Goal: Information Seeking & Learning: Learn about a topic

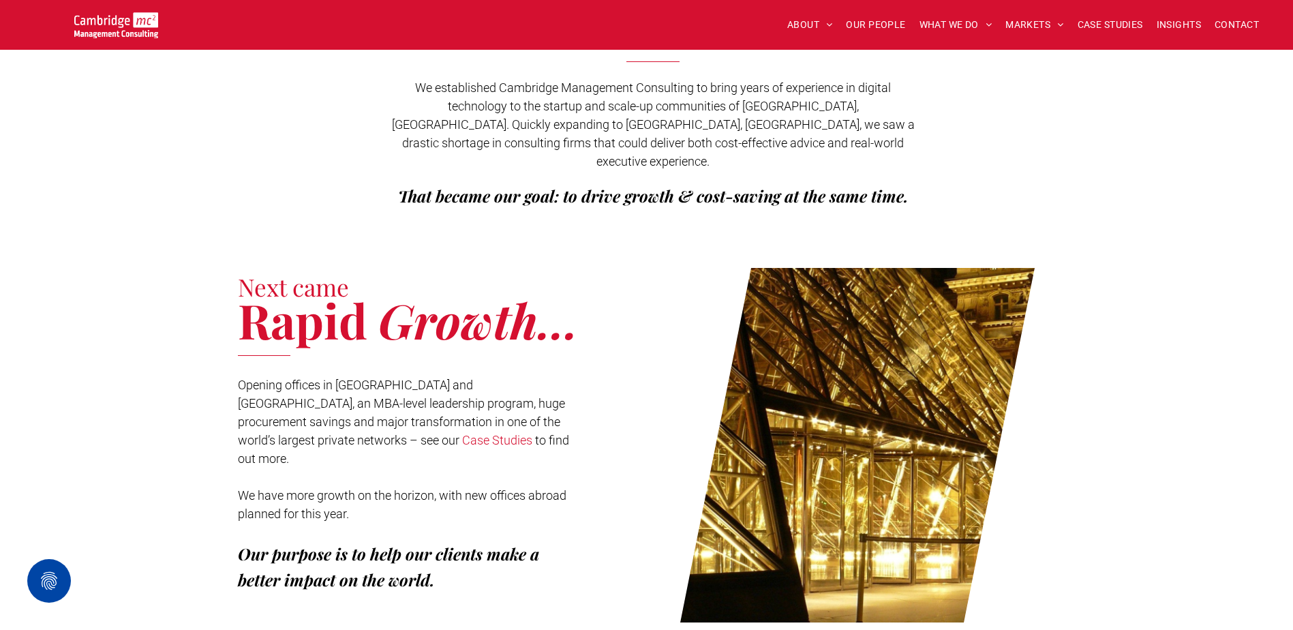
scroll to position [68, 0]
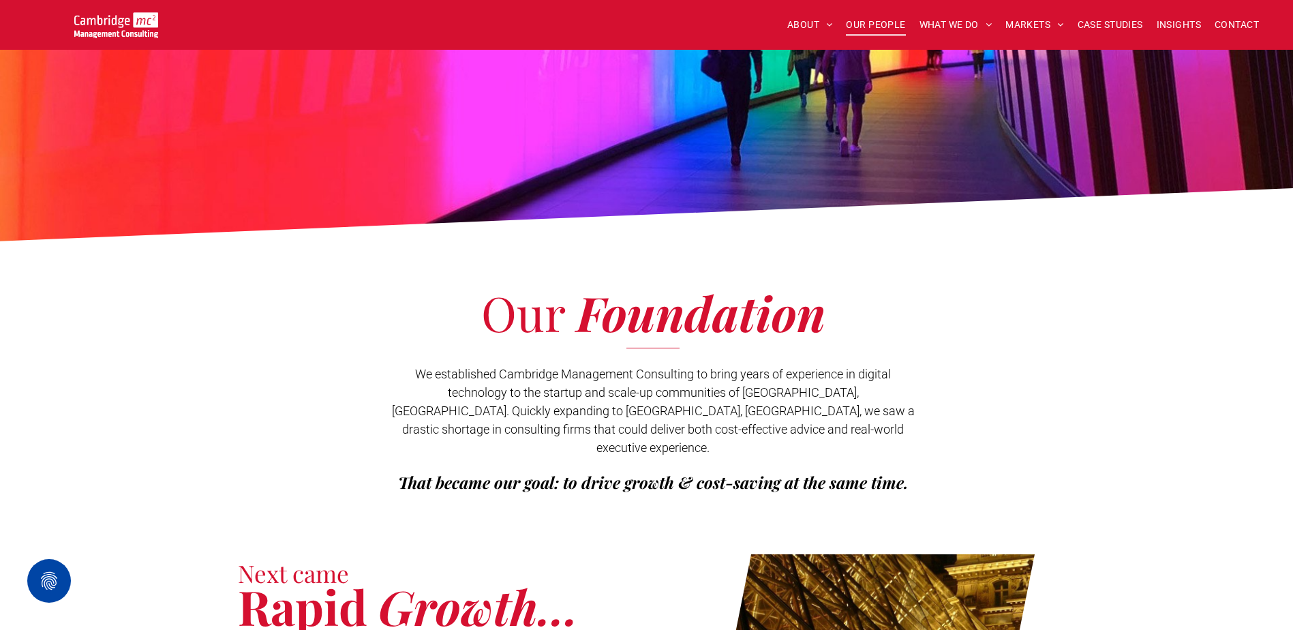
click at [858, 25] on span "OUR PEOPLE" at bounding box center [875, 24] width 59 height 21
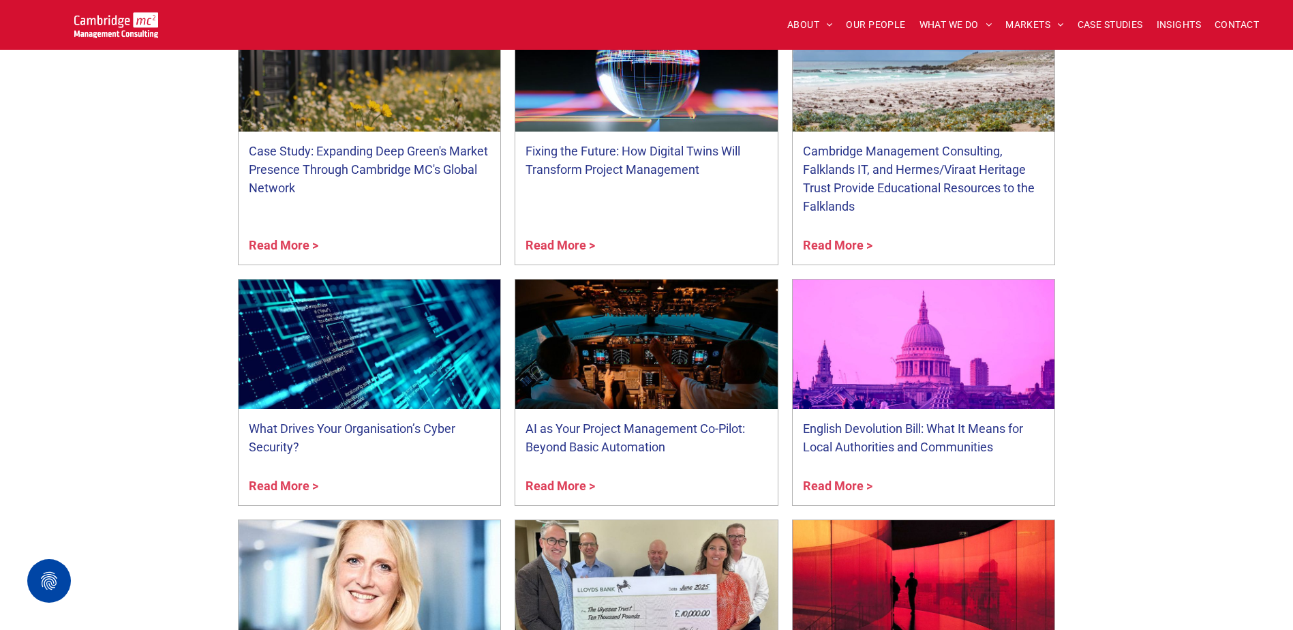
scroll to position [5520, 0]
